Goal: Task Accomplishment & Management: Complete application form

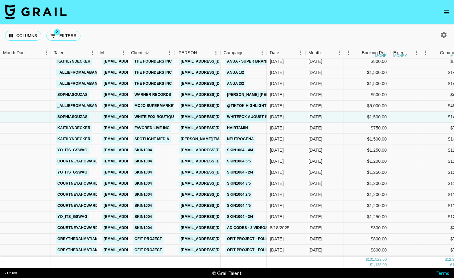
scroll to position [894, 0]
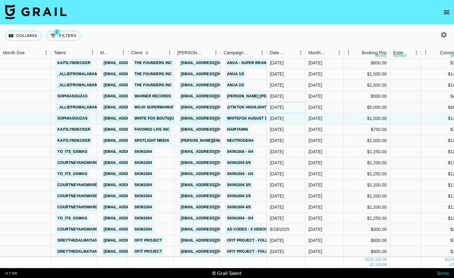
click at [298, 107] on div "[DATE]" at bounding box center [286, 107] width 39 height 11
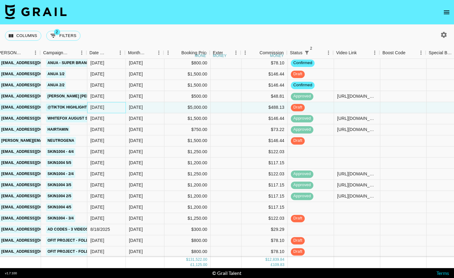
scroll to position [894, 182]
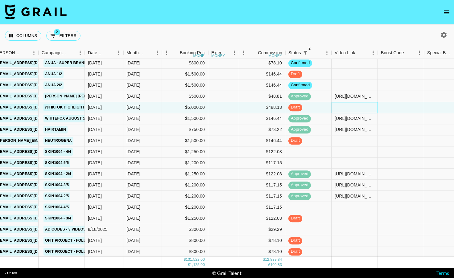
click at [354, 109] on div at bounding box center [354, 107] width 46 height 11
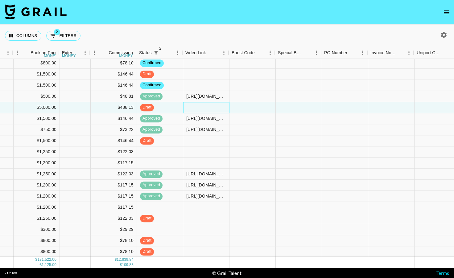
scroll to position [894, 331]
click at [303, 107] on div at bounding box center [297, 107] width 46 height 11
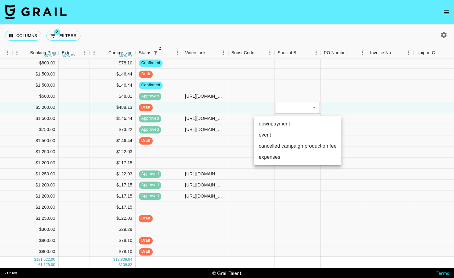
click at [214, 105] on div at bounding box center [227, 139] width 454 height 278
click at [214, 105] on div at bounding box center [205, 107] width 46 height 11
click at [250, 107] on div at bounding box center [251, 107] width 46 height 11
click at [260, 106] on div at bounding box center [251, 107] width 46 height 11
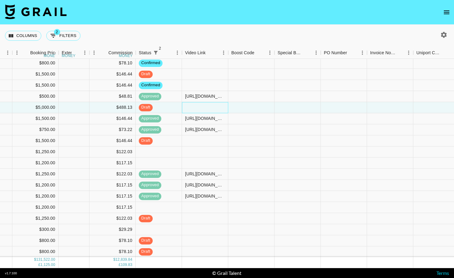
click at [213, 105] on div at bounding box center [205, 107] width 46 height 11
type input "[URL][DOMAIN_NAME]"
click at [255, 105] on div at bounding box center [251, 107] width 46 height 11
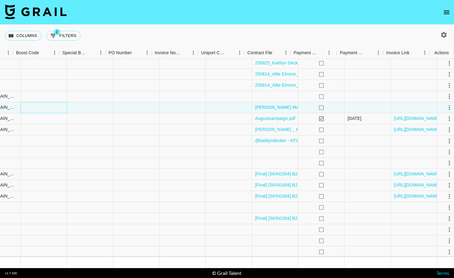
scroll to position [894, 547]
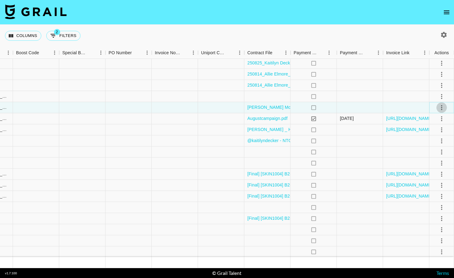
click at [443, 107] on icon "select merge strategy" at bounding box center [441, 107] width 7 height 7
click at [422, 165] on div "Approve" at bounding box center [428, 165] width 19 height 7
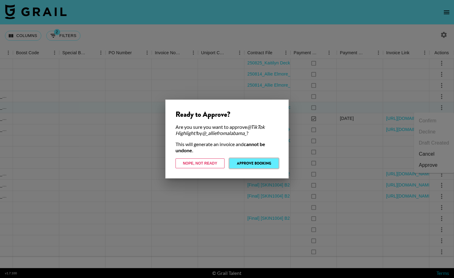
click at [263, 160] on button "Approve Booking" at bounding box center [253, 163] width 49 height 10
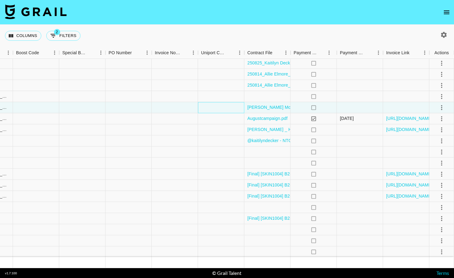
click at [225, 109] on div at bounding box center [221, 107] width 46 height 11
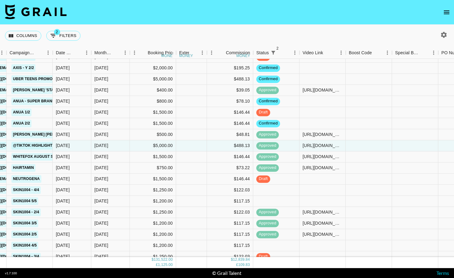
scroll to position [854, 214]
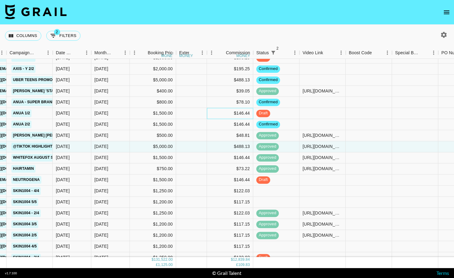
click at [225, 109] on div "$146.44" at bounding box center [230, 113] width 46 height 11
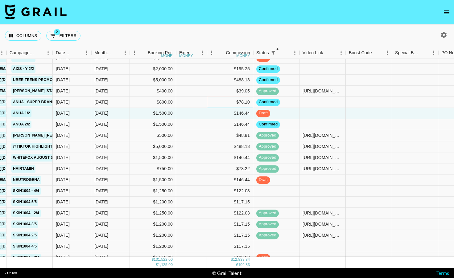
click at [225, 104] on div "$78.10" at bounding box center [230, 102] width 46 height 11
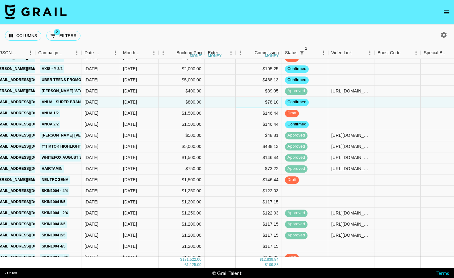
scroll to position [854, 184]
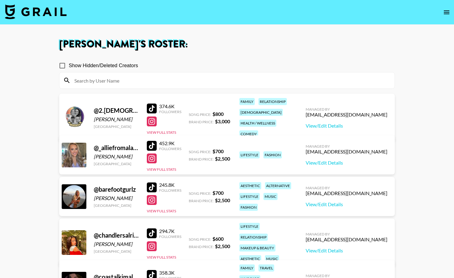
click at [51, 9] on img at bounding box center [36, 11] width 62 height 15
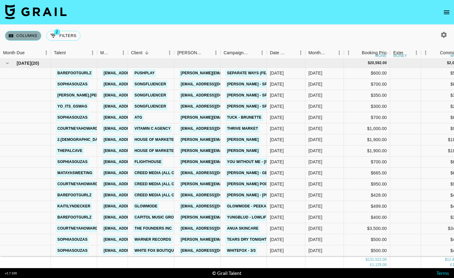
click at [31, 34] on button "Columns" at bounding box center [23, 36] width 36 height 10
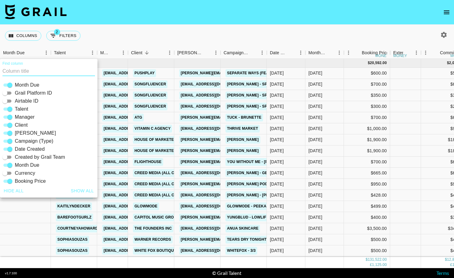
click at [8, 101] on input "Airtable ID" at bounding box center [5, 100] width 22 height 7
checkbox input "true"
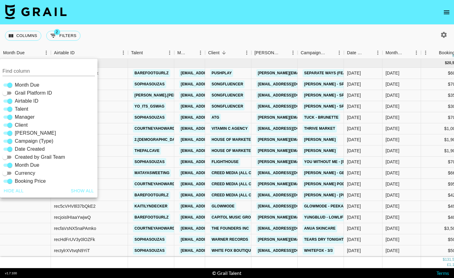
click at [157, 23] on nav at bounding box center [227, 12] width 454 height 25
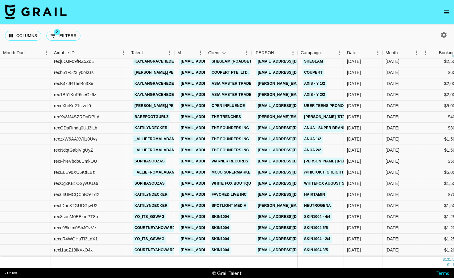
scroll to position [829, 0]
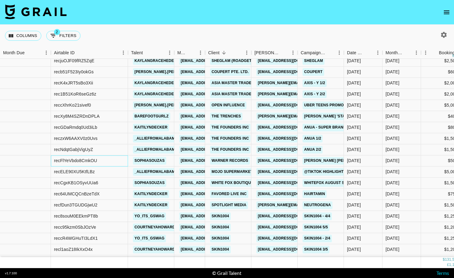
drag, startPoint x: 110, startPoint y: 161, endPoint x: 102, endPoint y: 161, distance: 7.7
click at [102, 161] on div "recFlYeVbdo8CmkOU" at bounding box center [89, 160] width 77 height 11
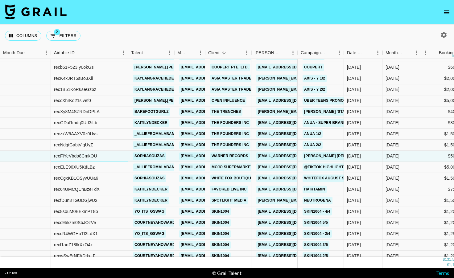
scroll to position [836, 0]
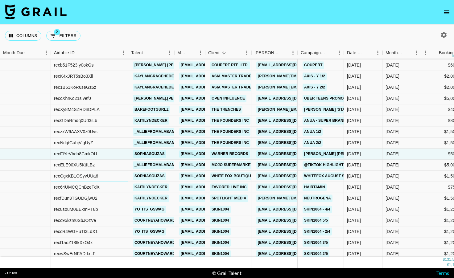
click at [102, 175] on div "recCgxKB1OSyvUUa6" at bounding box center [89, 176] width 77 height 11
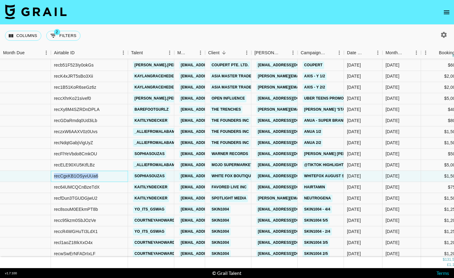
drag, startPoint x: 102, startPoint y: 175, endPoint x: 57, endPoint y: 178, distance: 45.1
click at [57, 178] on div "recCgxKB1OSyvUUa6" at bounding box center [89, 176] width 77 height 11
copy div "recCgxKB1OSyvUUa6"
click at [23, 35] on button "Columns" at bounding box center [23, 36] width 36 height 10
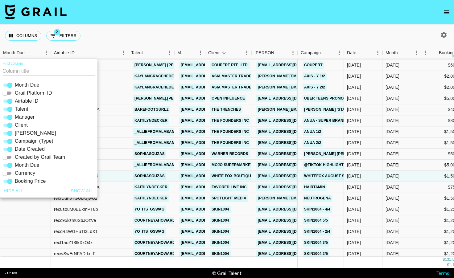
click at [8, 104] on input "Airtable ID" at bounding box center [10, 100] width 22 height 7
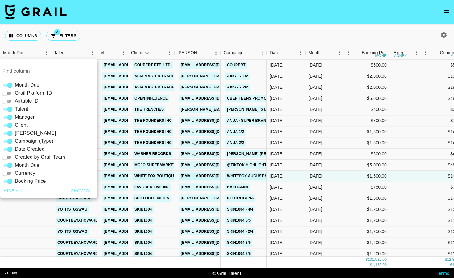
click at [11, 99] on input "Airtable ID" at bounding box center [5, 100] width 22 height 7
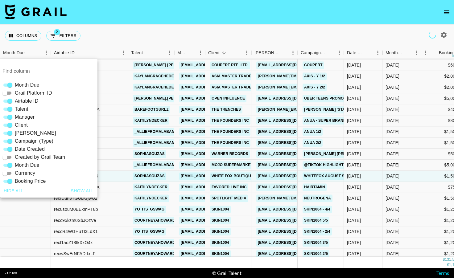
click at [8, 101] on input "Airtable ID" at bounding box center [10, 100] width 22 height 7
checkbox input "false"
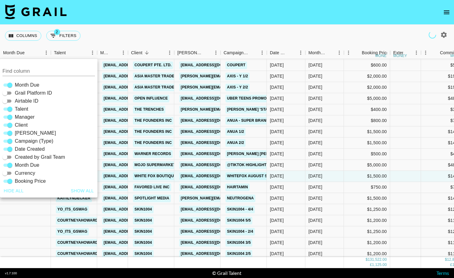
click at [179, 9] on nav at bounding box center [227, 12] width 454 height 25
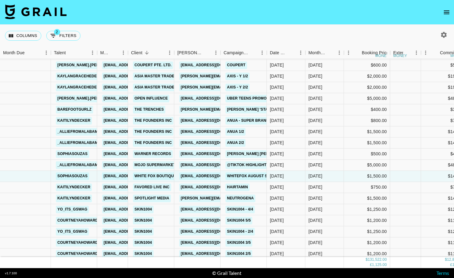
click at [193, 17] on nav at bounding box center [227, 12] width 454 height 25
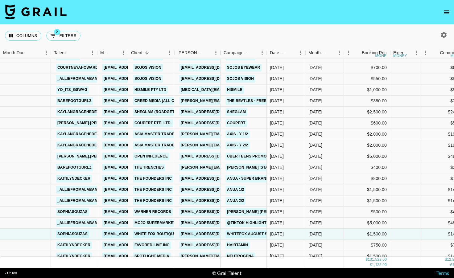
scroll to position [767, 0]
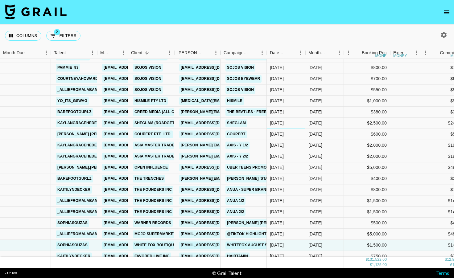
click at [295, 121] on div "[DATE]" at bounding box center [286, 123] width 39 height 11
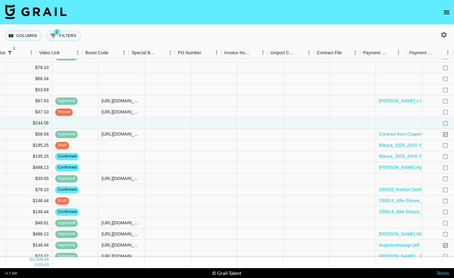
scroll to position [767, 547]
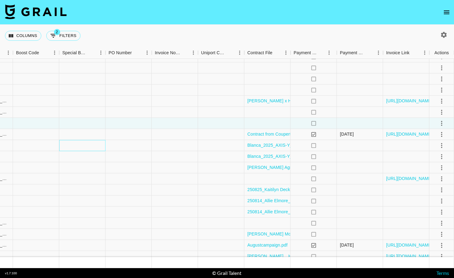
click at [87, 146] on div at bounding box center [82, 145] width 46 height 11
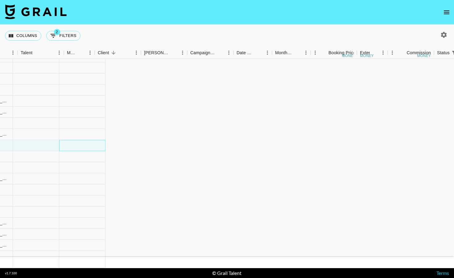
scroll to position [791, 33]
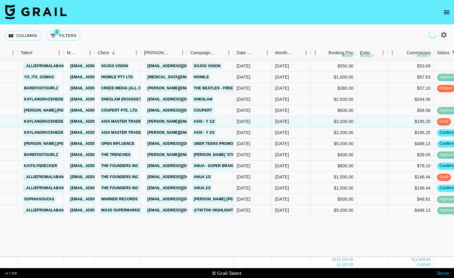
click at [330, 5] on div "$1,250.00" at bounding box center [334, -1] width 46 height 11
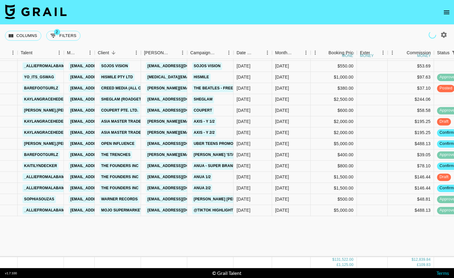
scroll to position [699, 33]
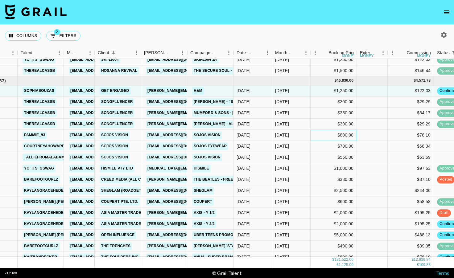
click at [311, 138] on div "$800.00" at bounding box center [334, 135] width 46 height 11
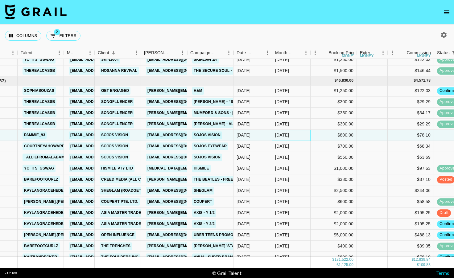
click at [289, 134] on div "[DATE]" at bounding box center [282, 135] width 14 height 6
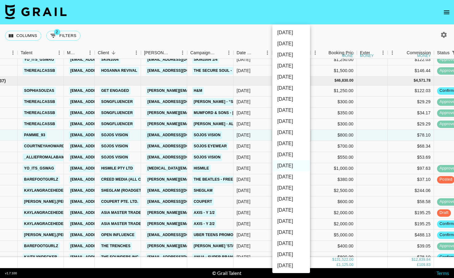
click at [288, 155] on li "[DATE]" at bounding box center [291, 154] width 38 height 11
type input "[DATE]"
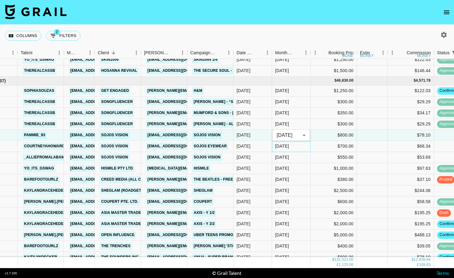
click at [292, 145] on div "[DATE]" at bounding box center [291, 146] width 39 height 11
click at [294, 141] on div "[DATE]" at bounding box center [291, 146] width 39 height 11
click at [279, 143] on div "[DATE]" at bounding box center [282, 146] width 14 height 6
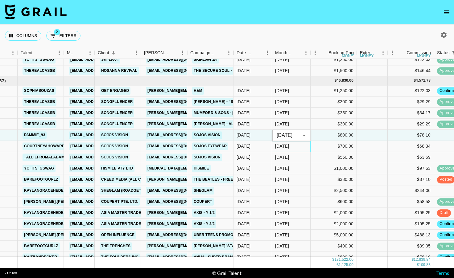
click at [279, 143] on div "[DATE]" at bounding box center [282, 146] width 14 height 6
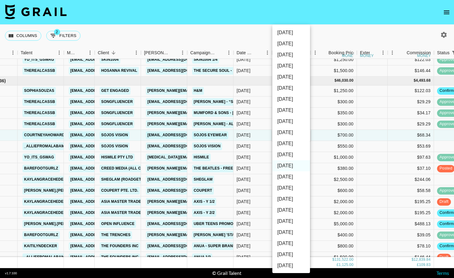
click at [287, 154] on li "[DATE]" at bounding box center [291, 154] width 38 height 11
click at [267, 138] on div at bounding box center [227, 139] width 454 height 278
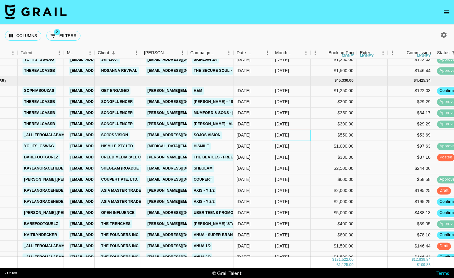
click at [291, 136] on div "[DATE]" at bounding box center [291, 135] width 39 height 11
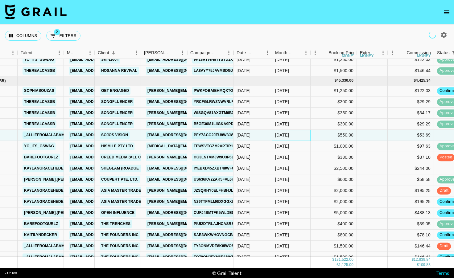
click at [300, 138] on div "[DATE]" at bounding box center [291, 135] width 39 height 11
click at [302, 122] on div "[DATE]" at bounding box center [291, 124] width 39 height 11
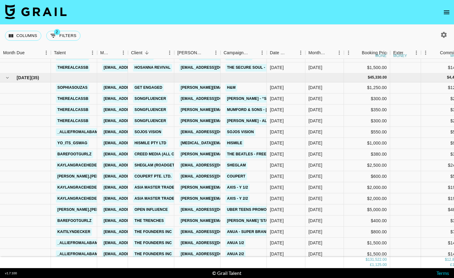
scroll to position [703, 0]
click at [327, 133] on div "[DATE]" at bounding box center [324, 131] width 39 height 11
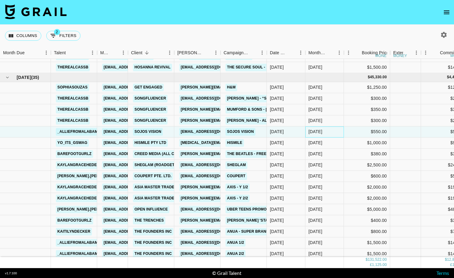
click at [333, 132] on div "[DATE]" at bounding box center [324, 131] width 39 height 11
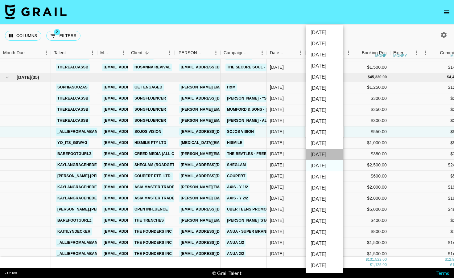
click at [323, 153] on li "[DATE]" at bounding box center [325, 154] width 38 height 11
type input "[DATE]"
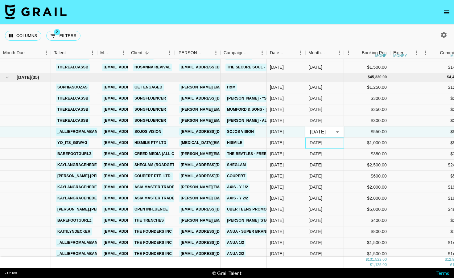
click at [328, 144] on div "[DATE]" at bounding box center [324, 143] width 39 height 11
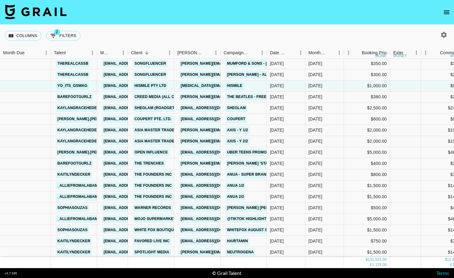
scroll to position [714, 0]
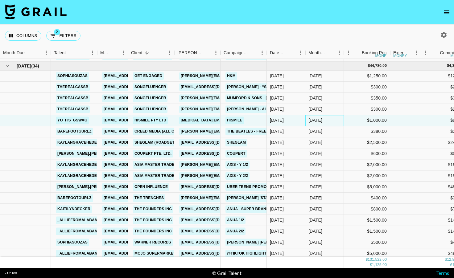
click at [322, 123] on div "[DATE]" at bounding box center [315, 120] width 14 height 6
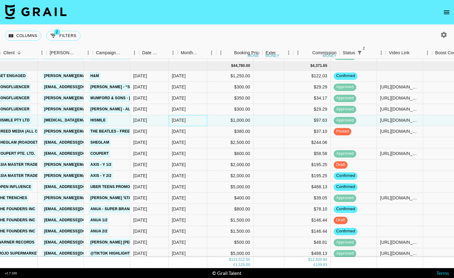
scroll to position [714, 128]
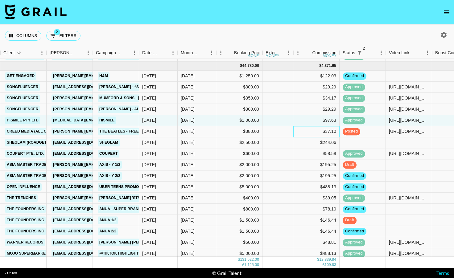
click at [303, 131] on div "$37.10" at bounding box center [316, 131] width 46 height 11
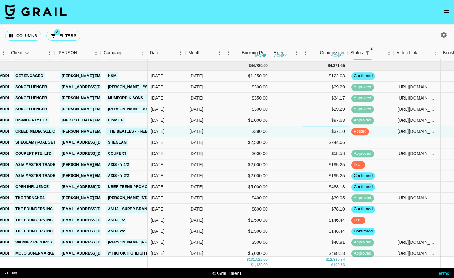
scroll to position [714, 118]
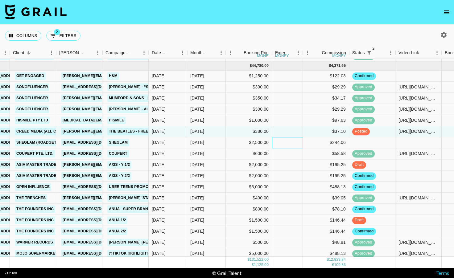
click at [301, 140] on div at bounding box center [287, 142] width 31 height 11
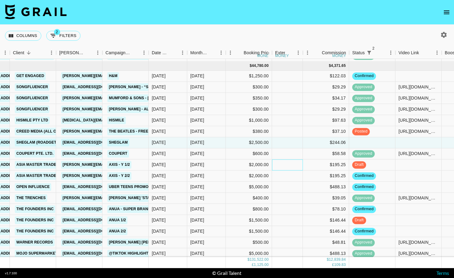
click at [300, 166] on div at bounding box center [287, 164] width 31 height 11
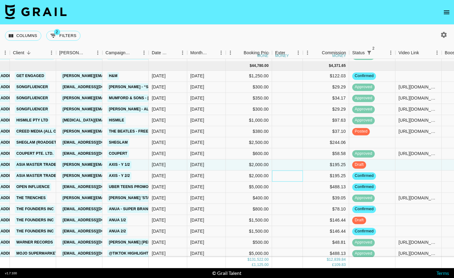
click at [299, 177] on div at bounding box center [287, 176] width 31 height 11
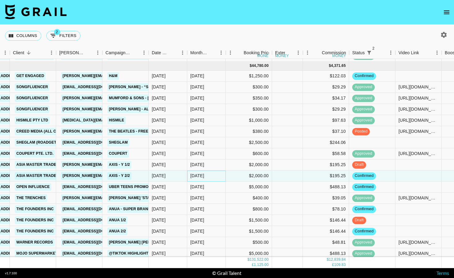
click at [207, 175] on div "[DATE]" at bounding box center [206, 176] width 39 height 11
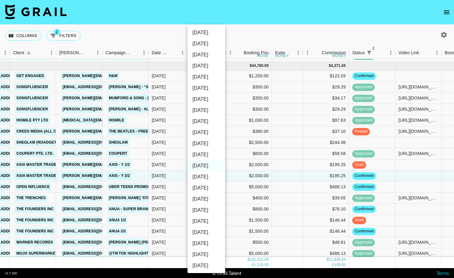
click at [206, 155] on li "[DATE]" at bounding box center [206, 154] width 38 height 11
type input "[DATE]"
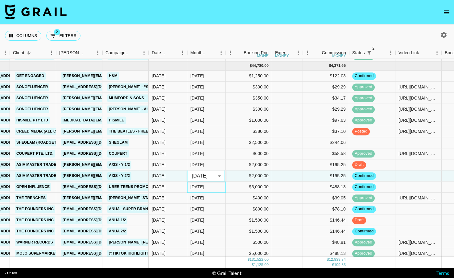
click at [209, 184] on div "[DATE]" at bounding box center [206, 187] width 39 height 11
click at [210, 182] on div "[DATE]" at bounding box center [206, 187] width 39 height 11
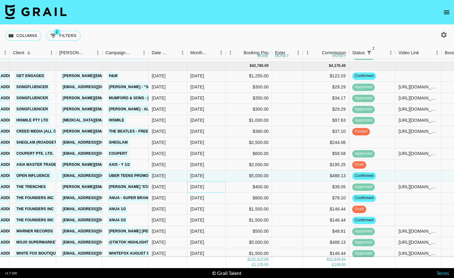
click at [206, 188] on div "[DATE]" at bounding box center [206, 187] width 39 height 11
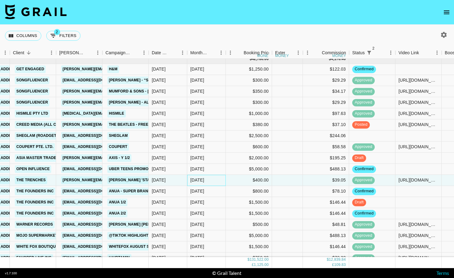
scroll to position [722, 118]
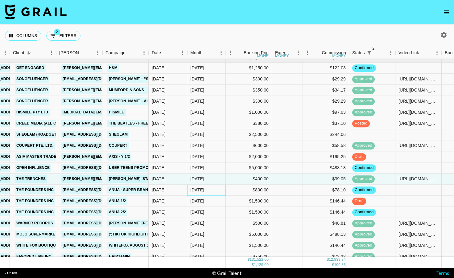
click at [207, 193] on div "[DATE]" at bounding box center [206, 190] width 39 height 11
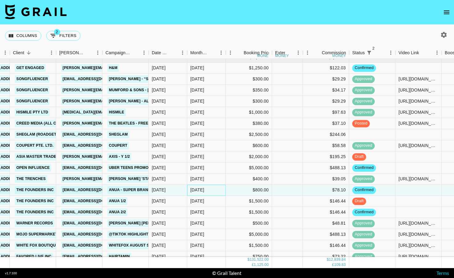
click at [212, 193] on div "[DATE]" at bounding box center [206, 190] width 39 height 11
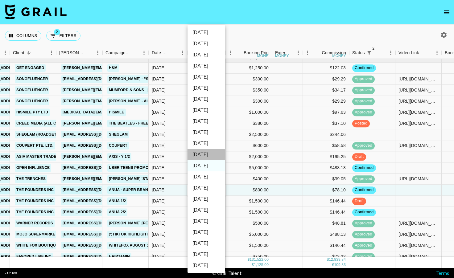
click at [208, 158] on li "[DATE]" at bounding box center [206, 154] width 38 height 11
type input "[DATE]"
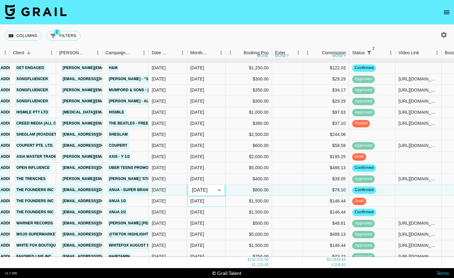
click at [207, 204] on div "[DATE]" at bounding box center [206, 201] width 39 height 11
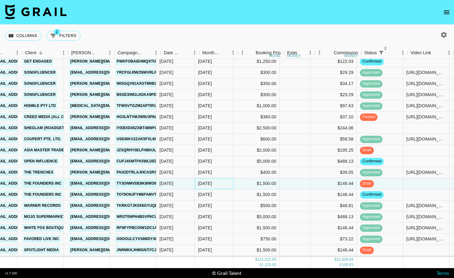
scroll to position [729, 58]
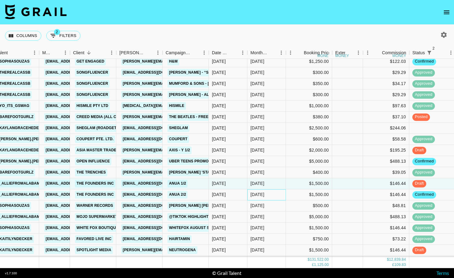
click at [267, 195] on div "[DATE]" at bounding box center [266, 194] width 39 height 11
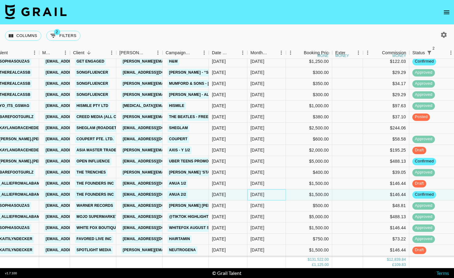
click at [267, 195] on div "[DATE]" at bounding box center [266, 194] width 39 height 11
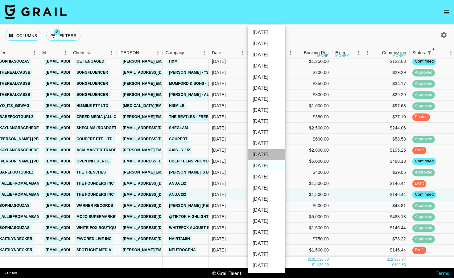
click at [266, 154] on li "[DATE]" at bounding box center [267, 154] width 38 height 11
type input "[DATE]"
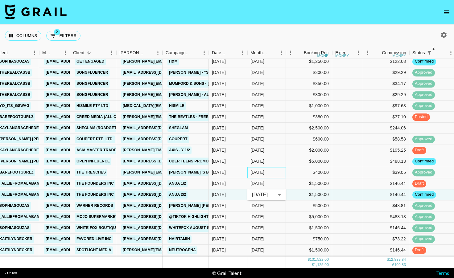
click at [267, 171] on div "[DATE]" at bounding box center [266, 172] width 39 height 11
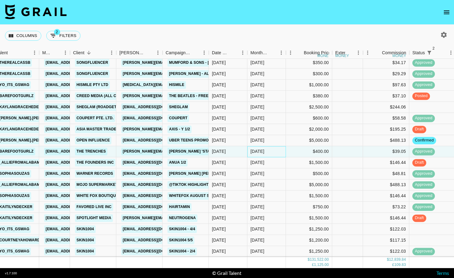
scroll to position [754, 58]
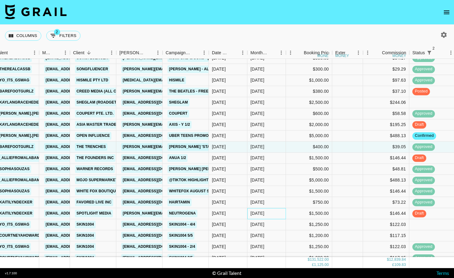
click at [269, 210] on div "[DATE]" at bounding box center [266, 213] width 39 height 11
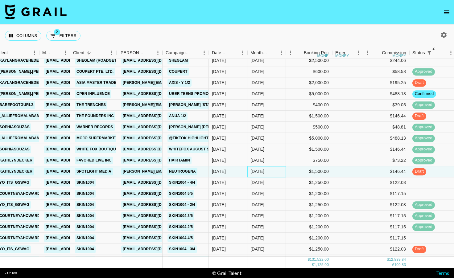
scroll to position [810, 58]
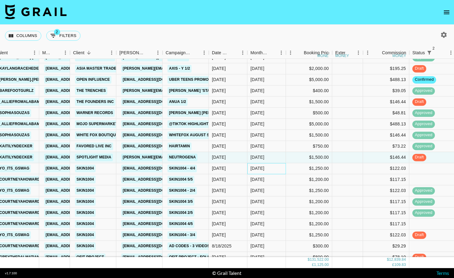
click at [274, 168] on div "[DATE]" at bounding box center [266, 168] width 39 height 11
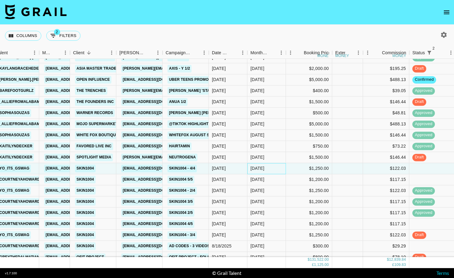
click at [274, 168] on div "[DATE]" at bounding box center [266, 168] width 39 height 11
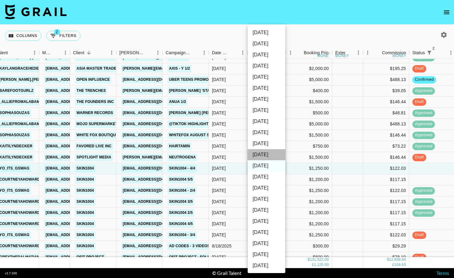
click at [272, 156] on li "[DATE]" at bounding box center [267, 154] width 38 height 11
type input "[DATE]"
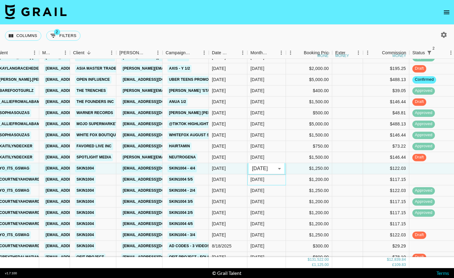
click at [270, 182] on div "[DATE]" at bounding box center [266, 179] width 39 height 11
click at [275, 174] on div "[DATE]" at bounding box center [266, 179] width 39 height 11
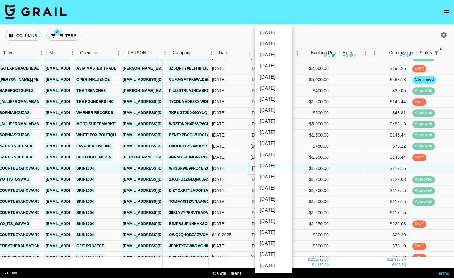
scroll to position [810, 51]
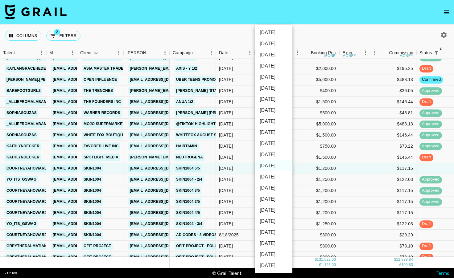
click at [277, 155] on li "[DATE]" at bounding box center [274, 154] width 38 height 11
type input "[DATE]"
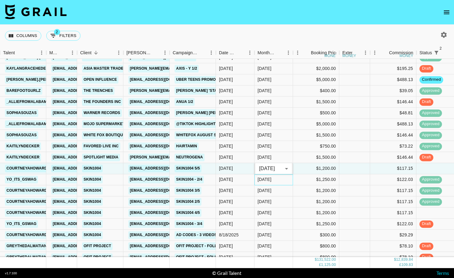
click at [273, 180] on div "[DATE]" at bounding box center [273, 179] width 39 height 11
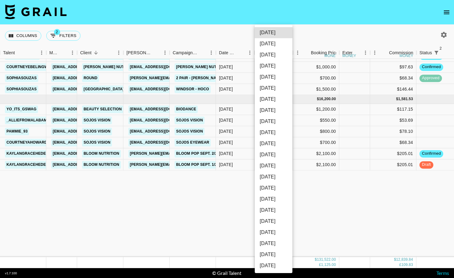
scroll to position [871, 51]
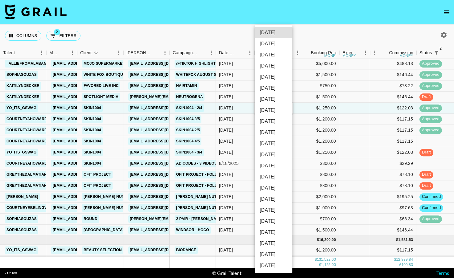
click at [237, 129] on div at bounding box center [227, 139] width 454 height 278
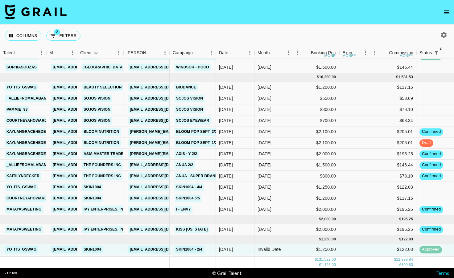
scroll to position [1024, 51]
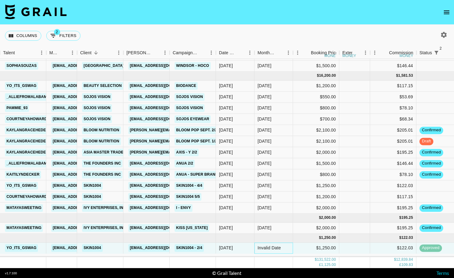
click at [273, 251] on div "Invalid Date" at bounding box center [268, 248] width 23 height 6
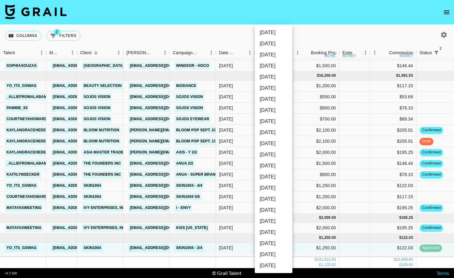
click at [270, 165] on li "[DATE]" at bounding box center [274, 165] width 38 height 11
type input "[DATE]"
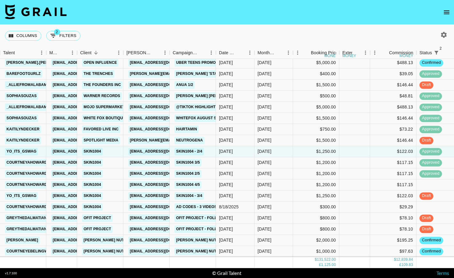
scroll to position [795, 51]
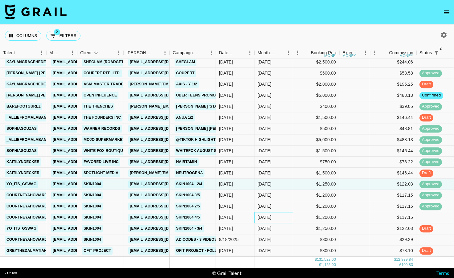
click at [285, 216] on div "[DATE]" at bounding box center [273, 217] width 39 height 11
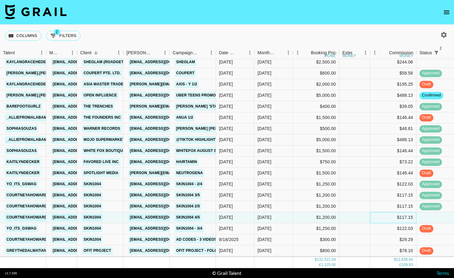
click at [388, 219] on div "$117.15" at bounding box center [393, 217] width 46 height 11
click at [433, 216] on div at bounding box center [439, 217] width 46 height 11
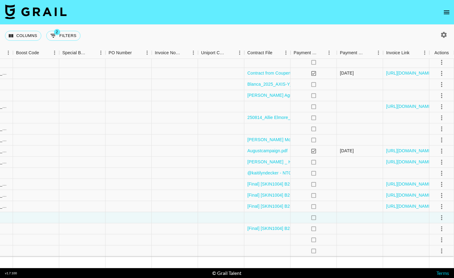
click at [277, 218] on div at bounding box center [267, 217] width 46 height 11
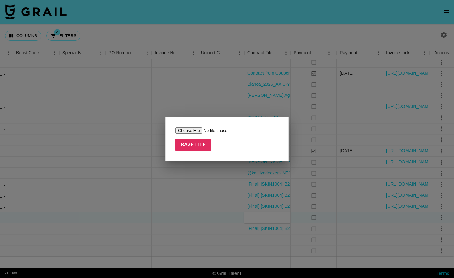
click at [191, 129] on input "file" at bounding box center [214, 130] width 78 height 6
type input "C:\fakepath\[Final] [SKIN1004] B2B Agreement_courtneyahoward.pdf"
click at [197, 144] on input "Save File" at bounding box center [193, 145] width 36 height 12
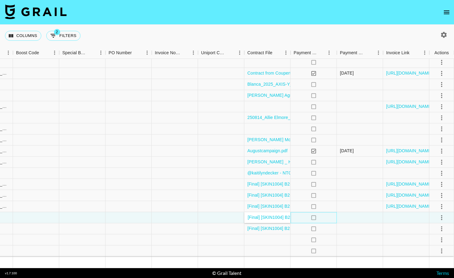
click at [299, 217] on div "no" at bounding box center [313, 217] width 46 height 11
click at [438, 216] on icon "select merge strategy" at bounding box center [441, 217] width 7 height 7
click at [434, 160] on li "Confirm" at bounding box center [434, 159] width 40 height 11
click at [442, 182] on li "Draft Created" at bounding box center [434, 182] width 40 height 11
click at [357, 214] on div at bounding box center [360, 217] width 46 height 11
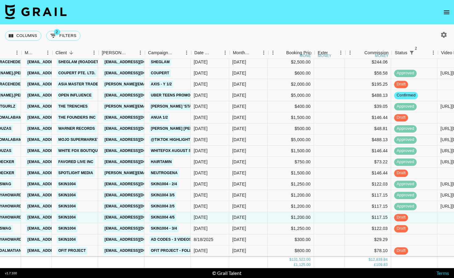
scroll to position [795, 75]
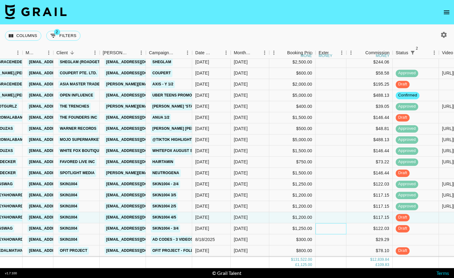
click at [343, 226] on div at bounding box center [330, 228] width 31 height 11
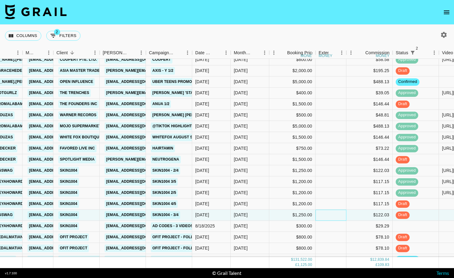
scroll to position [809, 75]
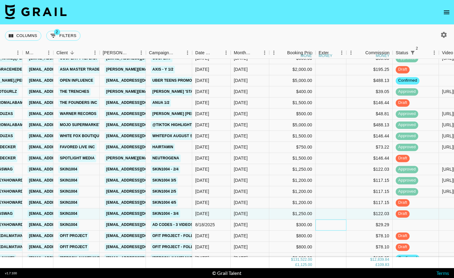
click at [343, 226] on div at bounding box center [330, 225] width 31 height 11
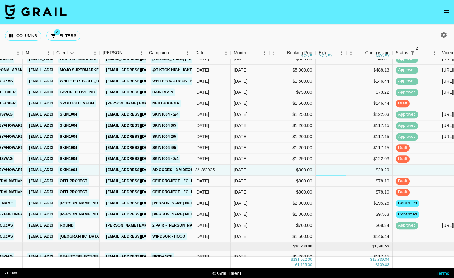
scroll to position [863, 75]
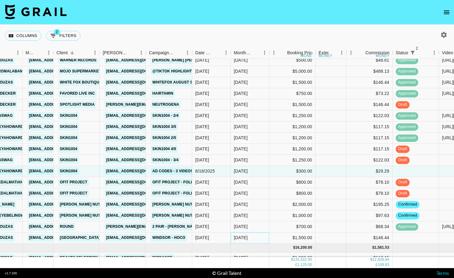
click at [249, 239] on div "[DATE]" at bounding box center [250, 237] width 39 height 11
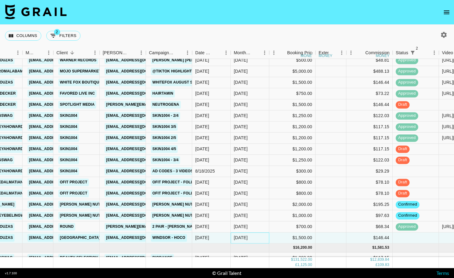
click at [249, 239] on div "[DATE]" at bounding box center [250, 237] width 39 height 11
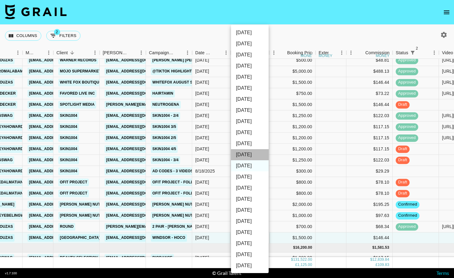
click at [250, 151] on li "[DATE]" at bounding box center [250, 154] width 38 height 11
type input "[DATE]"
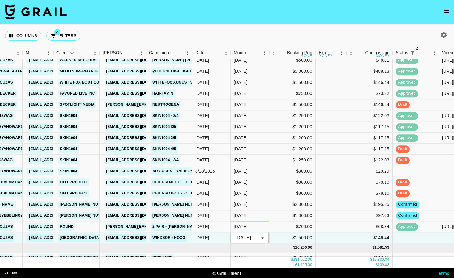
click at [253, 228] on div "[DATE]" at bounding box center [250, 226] width 39 height 11
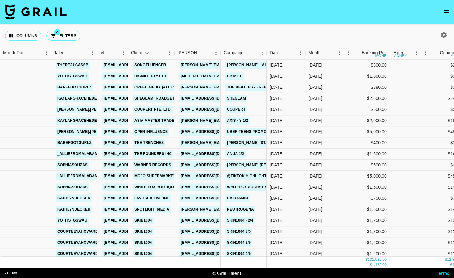
scroll to position [758, 0]
